Goal: Task Accomplishment & Management: Use online tool/utility

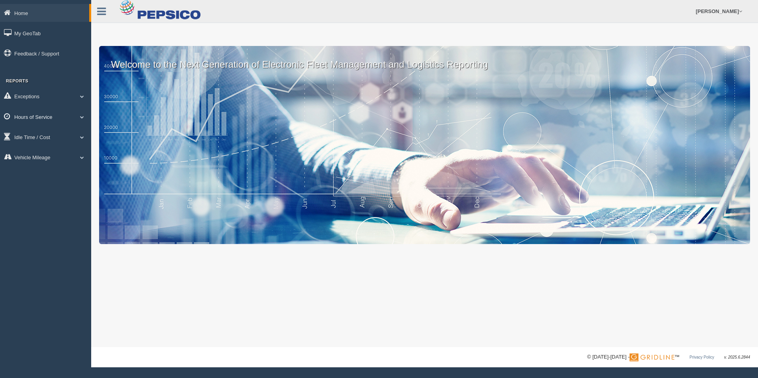
click at [78, 116] on span at bounding box center [82, 117] width 10 height 4
click at [69, 133] on link "HOS Explanation Reports" at bounding box center [51, 135] width 75 height 14
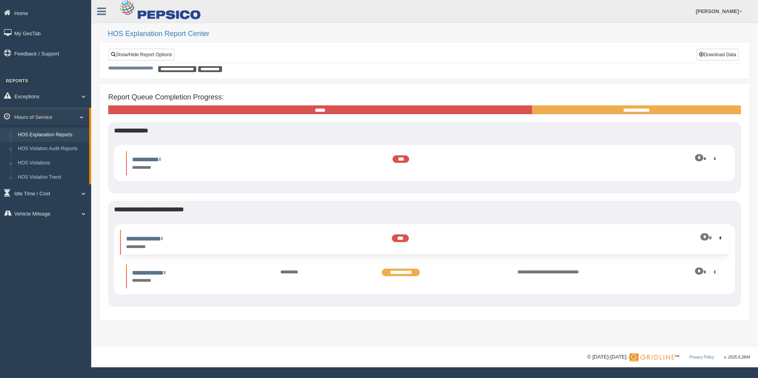
click at [717, 238] on link at bounding box center [718, 237] width 5 height 5
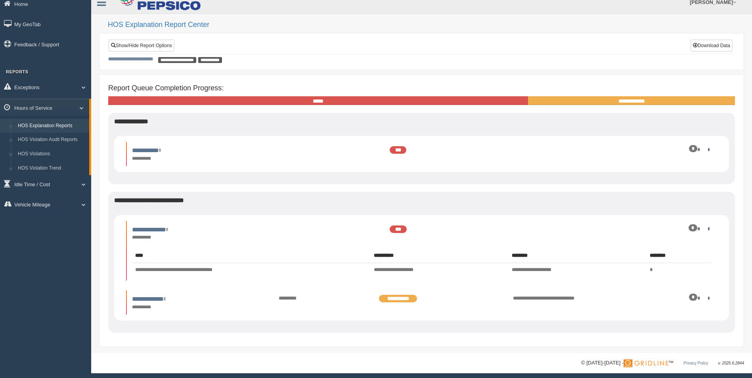
scroll to position [12, 0]
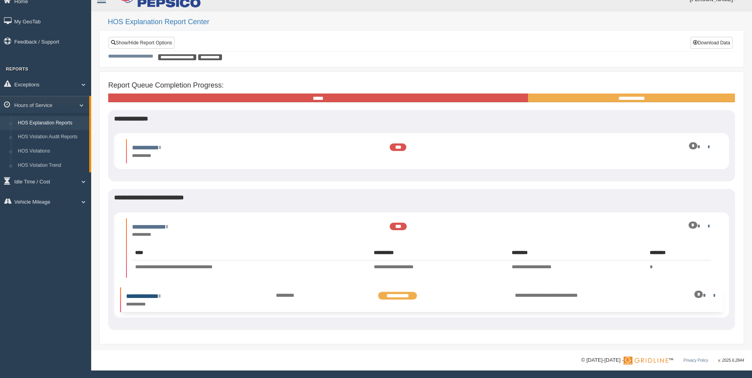
click at [160, 296] on link "**********" at bounding box center [143, 296] width 34 height 6
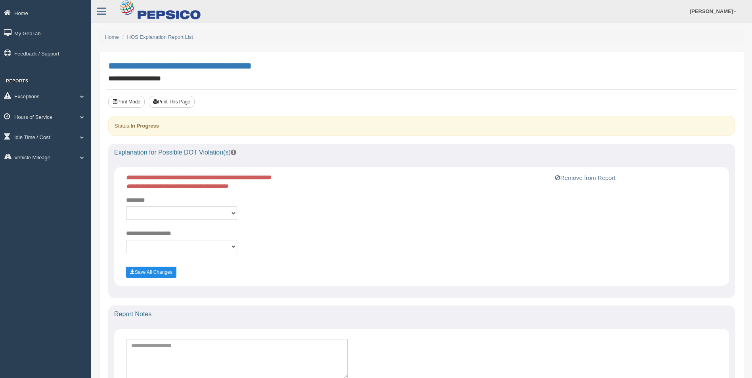
click at [552, 178] on button "Remove from Report" at bounding box center [584, 178] width 65 height 10
